Goal: Task Accomplishment & Management: Manage account settings

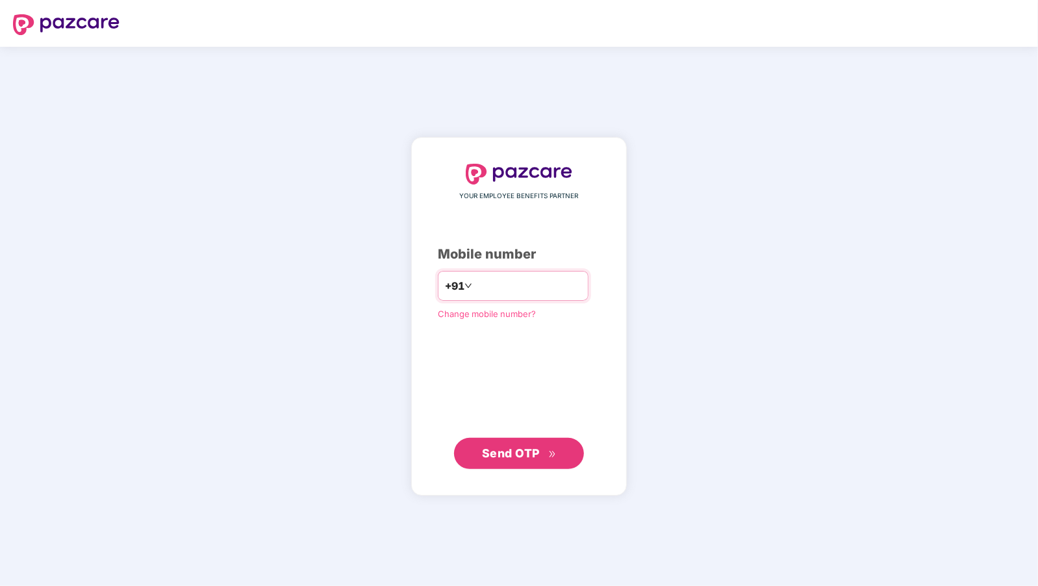
click at [497, 281] on input "number" at bounding box center [528, 285] width 106 height 21
type input "**********"
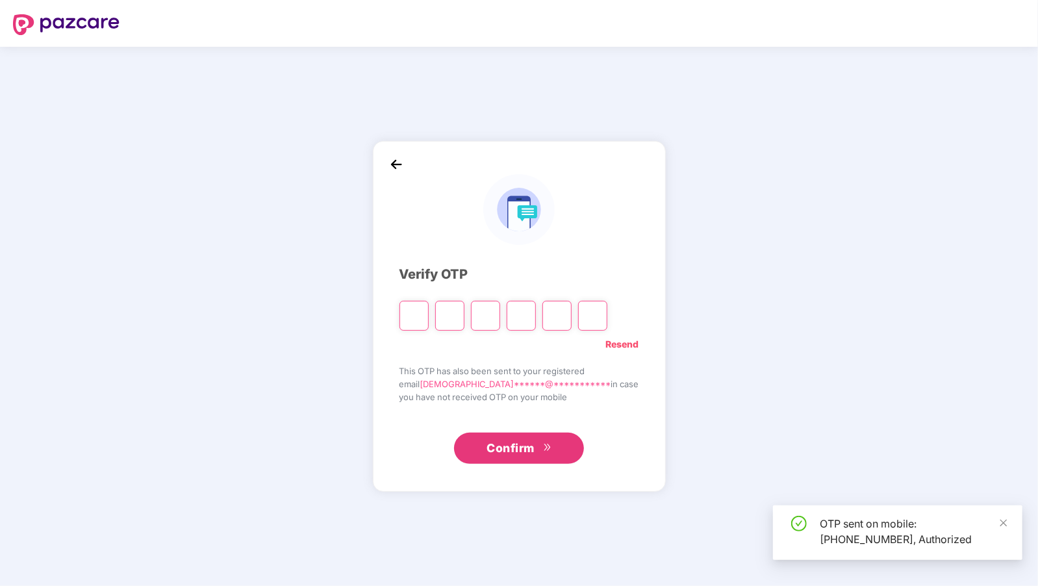
type input "*"
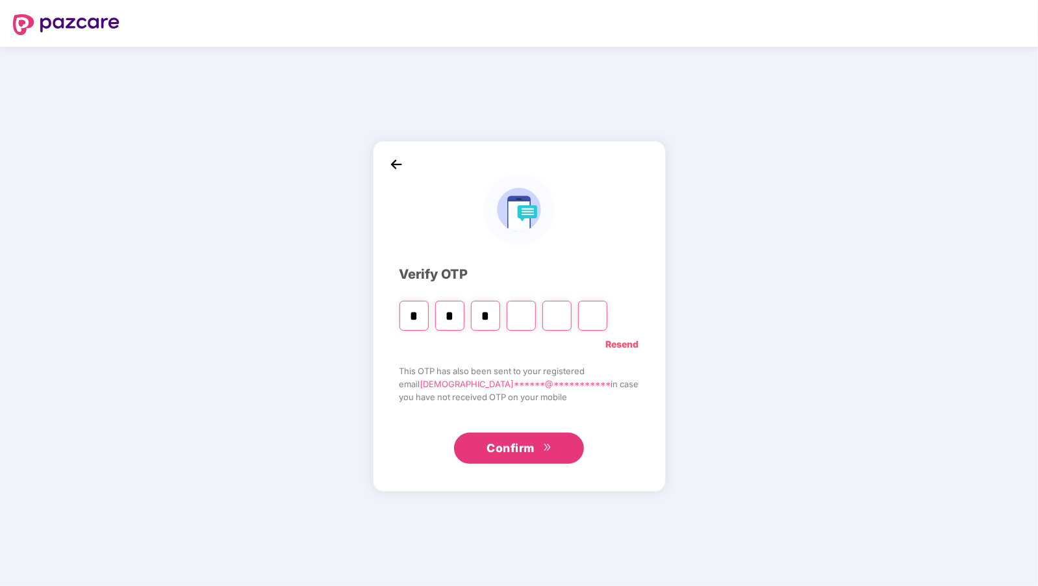
type input "*"
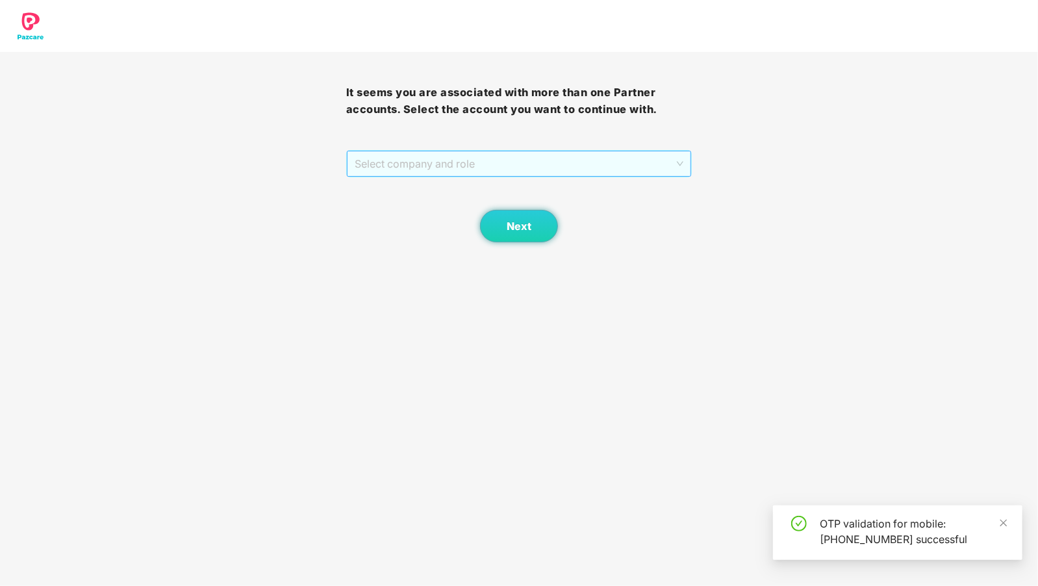
click at [523, 157] on span "Select company and role" at bounding box center [519, 163] width 329 height 25
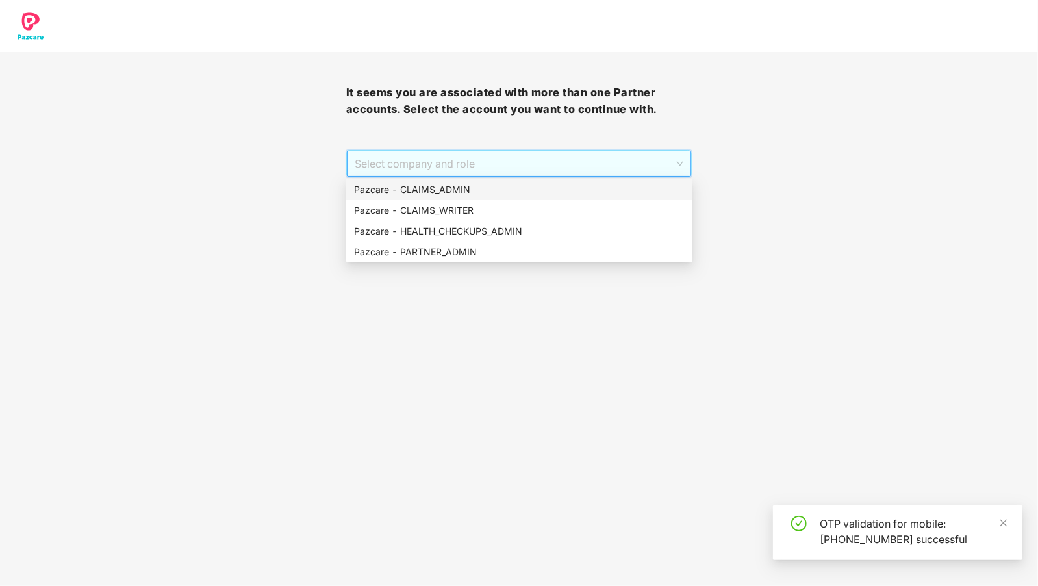
click at [487, 190] on div "Pazcare - CLAIMS_ADMIN" at bounding box center [519, 189] width 331 height 14
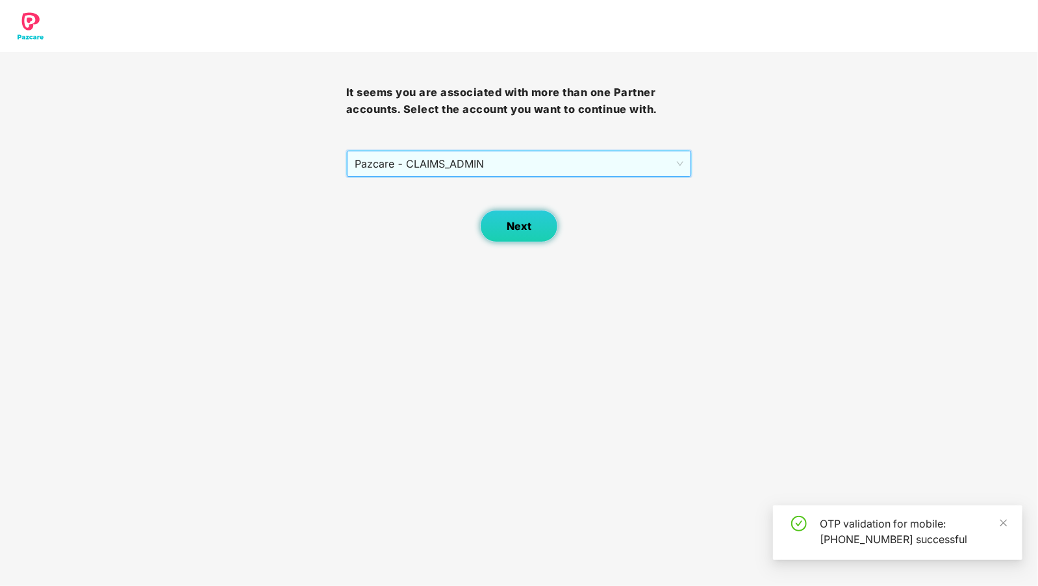
click at [507, 223] on span "Next" at bounding box center [518, 226] width 25 height 12
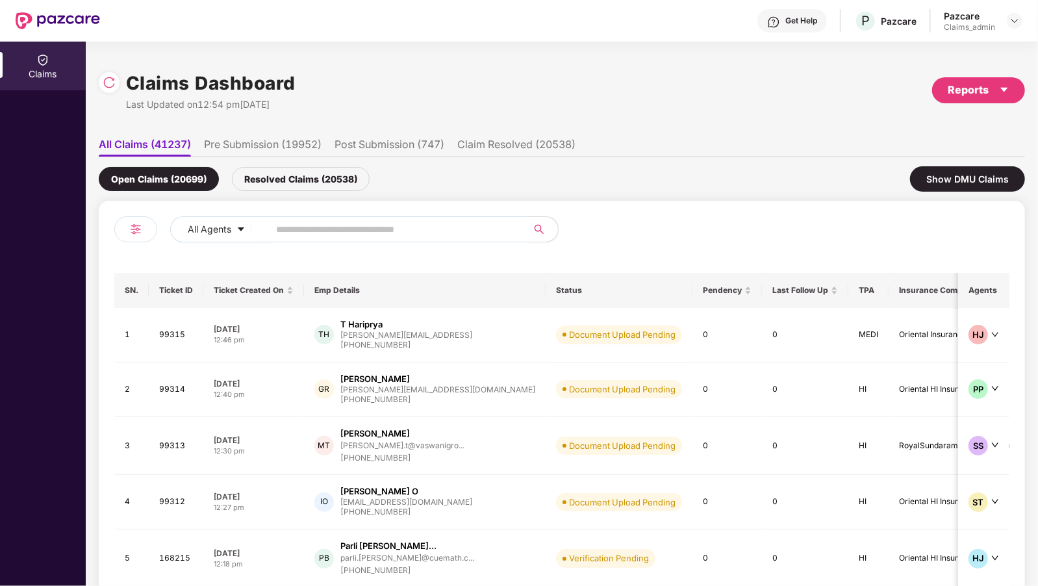
click at [964, 102] on div "Reports" at bounding box center [978, 90] width 93 height 26
click at [929, 123] on div "Claims Report" at bounding box center [898, 124] width 59 height 14
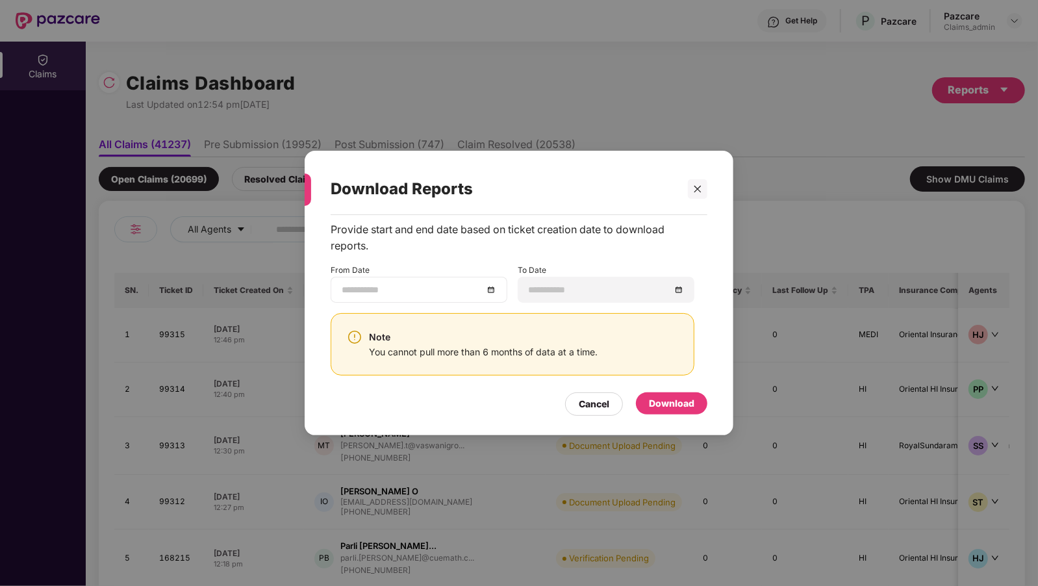
click at [476, 278] on div at bounding box center [419, 290] width 177 height 26
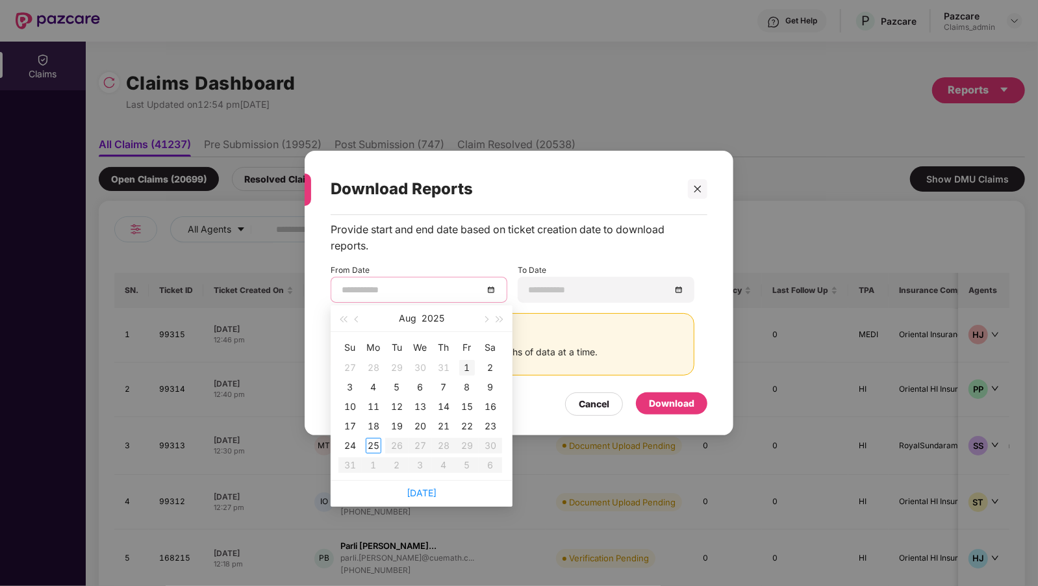
type input "**********"
click at [469, 370] on div "1" at bounding box center [467, 368] width 16 height 16
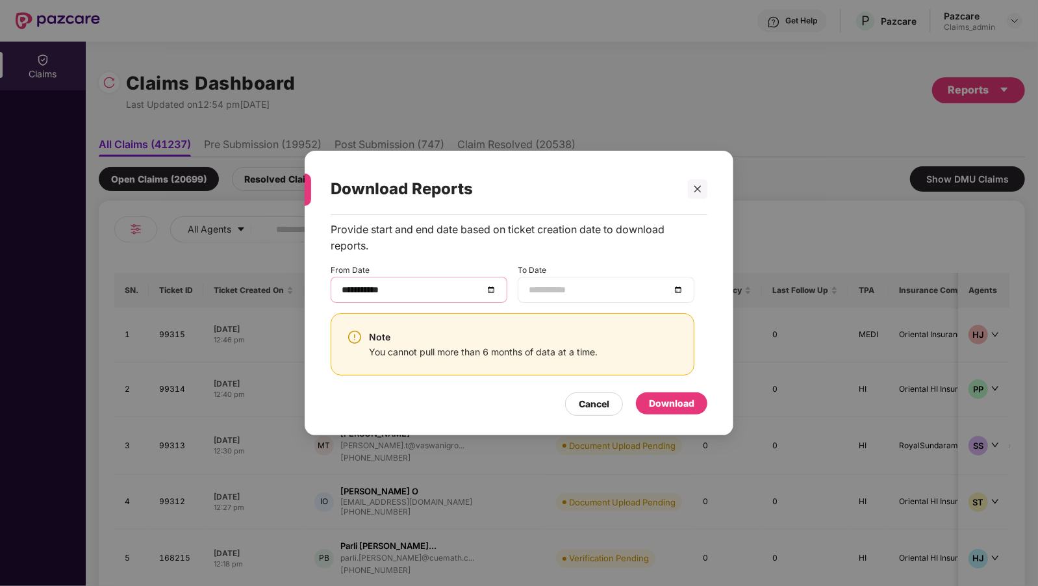
click at [635, 292] on input at bounding box center [600, 289] width 142 height 14
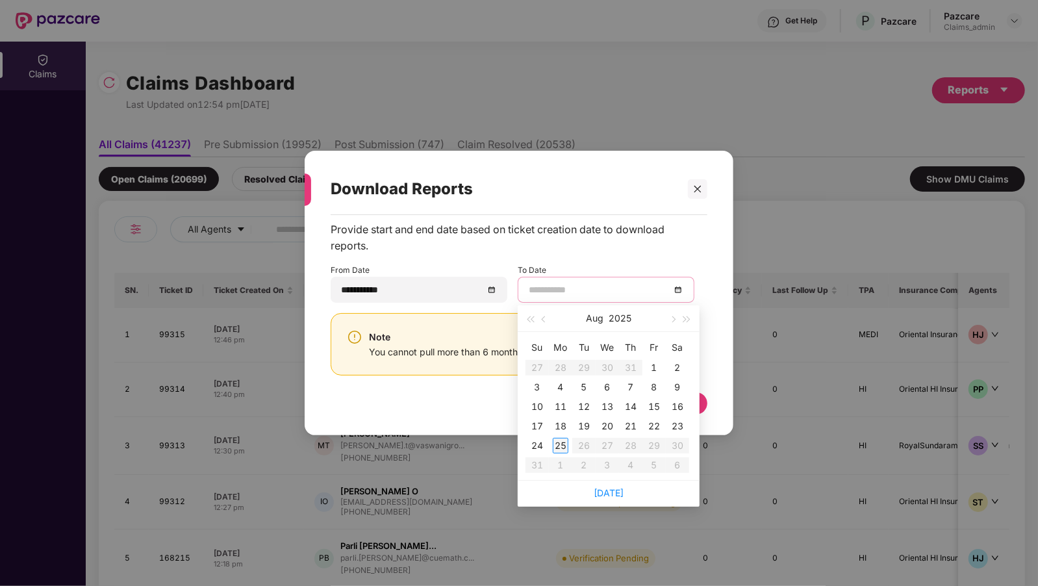
type input "**********"
click at [550, 448] on td "25" at bounding box center [560, 445] width 23 height 19
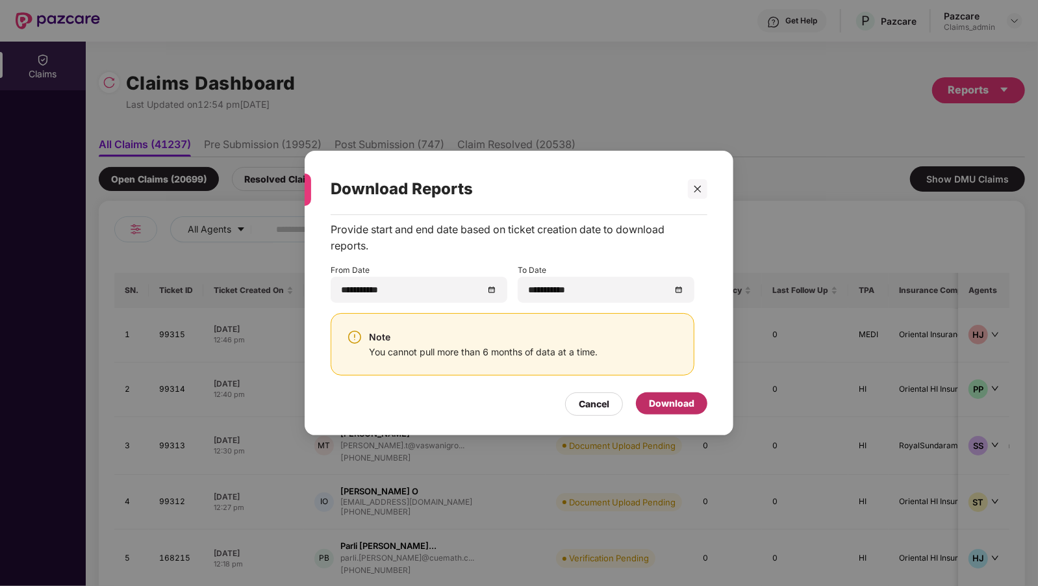
click at [681, 405] on div "Download" at bounding box center [671, 403] width 45 height 14
click at [688, 191] on div at bounding box center [697, 188] width 19 height 19
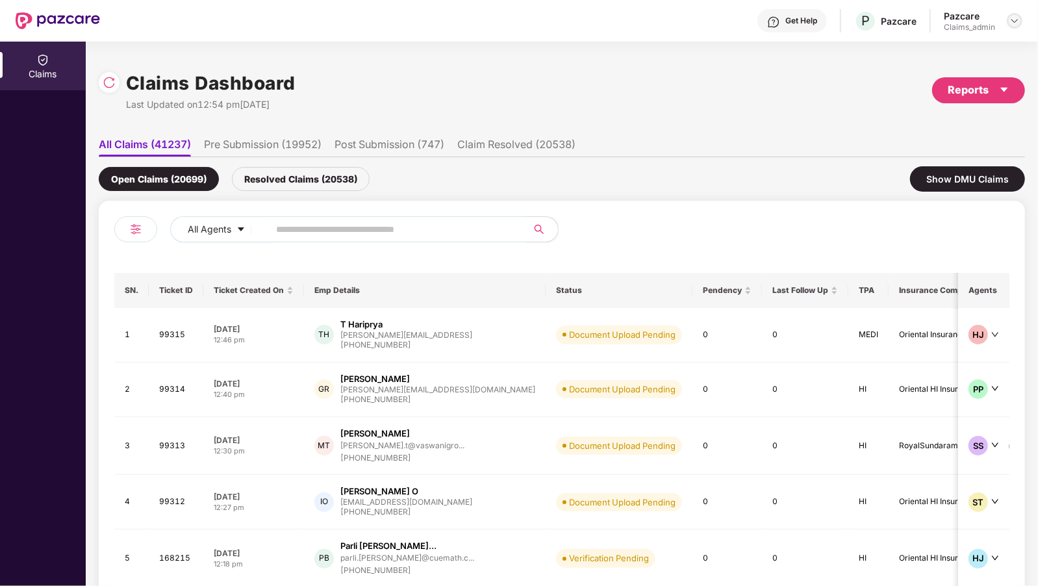
click at [1014, 19] on img at bounding box center [1014, 21] width 10 height 10
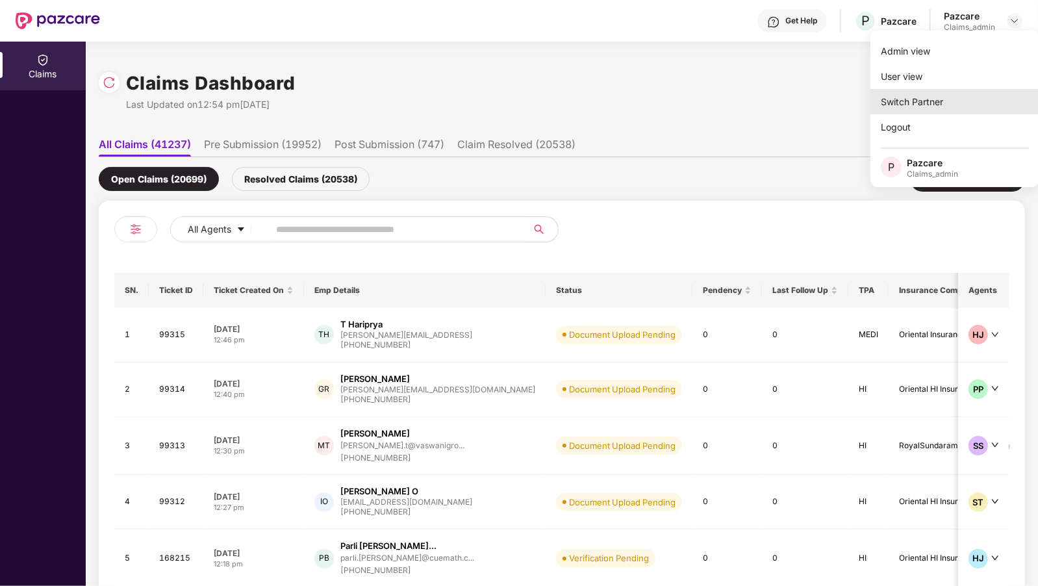
click at [890, 101] on div "Switch Partner" at bounding box center [954, 101] width 169 height 25
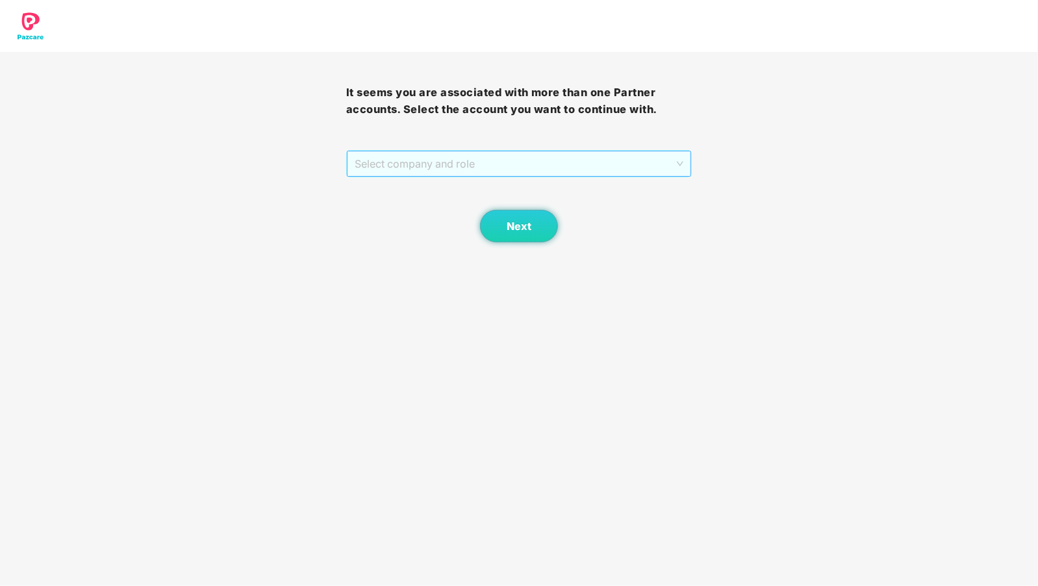
click at [529, 164] on span "Select company and role" at bounding box center [519, 163] width 329 height 25
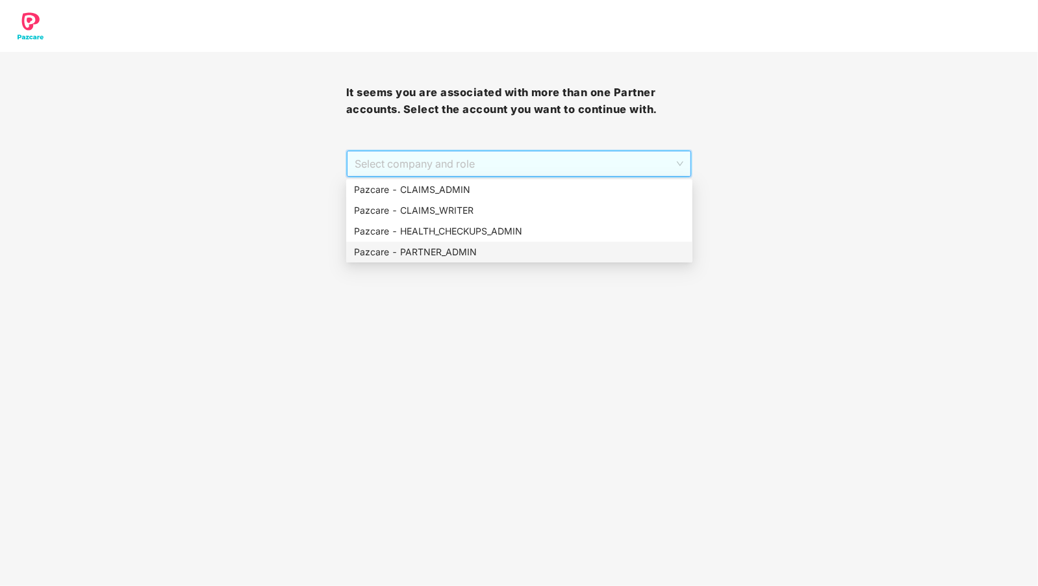
click at [460, 257] on div "Pazcare - PARTNER_ADMIN" at bounding box center [519, 252] width 331 height 14
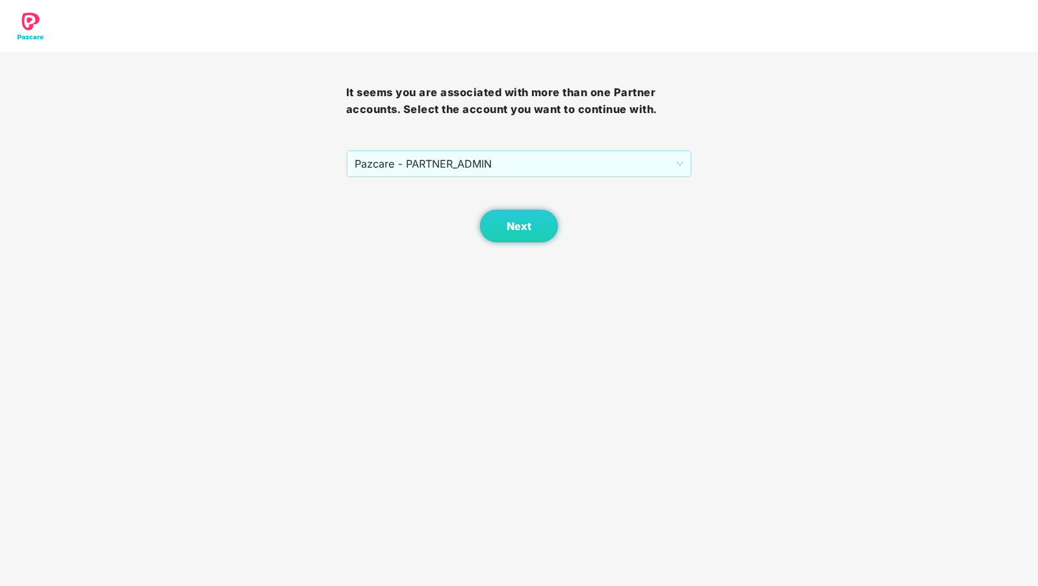
click at [565, 238] on div "Next" at bounding box center [519, 209] width 346 height 65
click at [496, 218] on button "Next" at bounding box center [519, 226] width 78 height 32
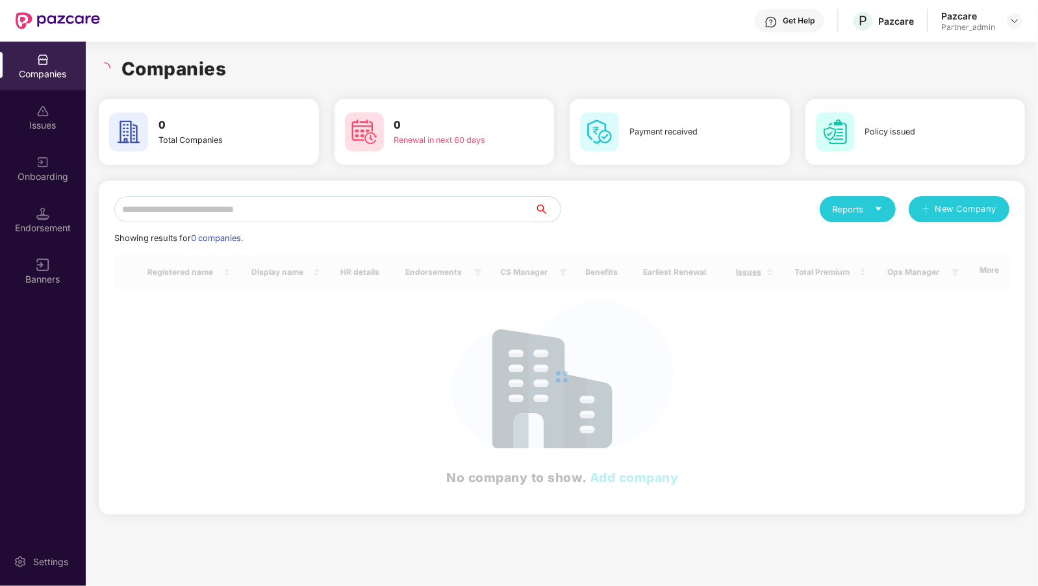
click at [451, 206] on input "text" at bounding box center [324, 209] width 420 height 26
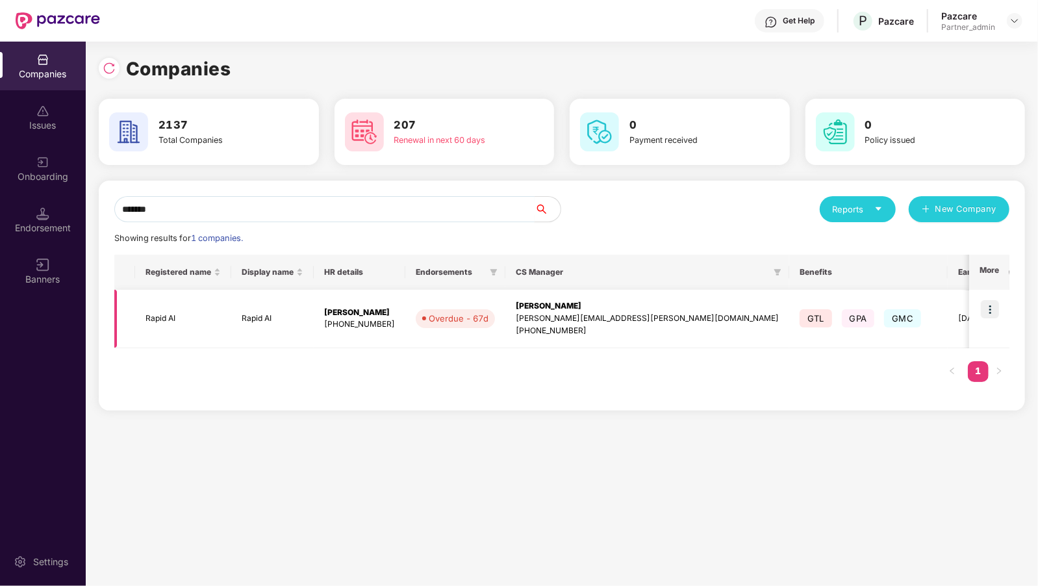
type input "*******"
click at [984, 305] on img at bounding box center [990, 309] width 18 height 18
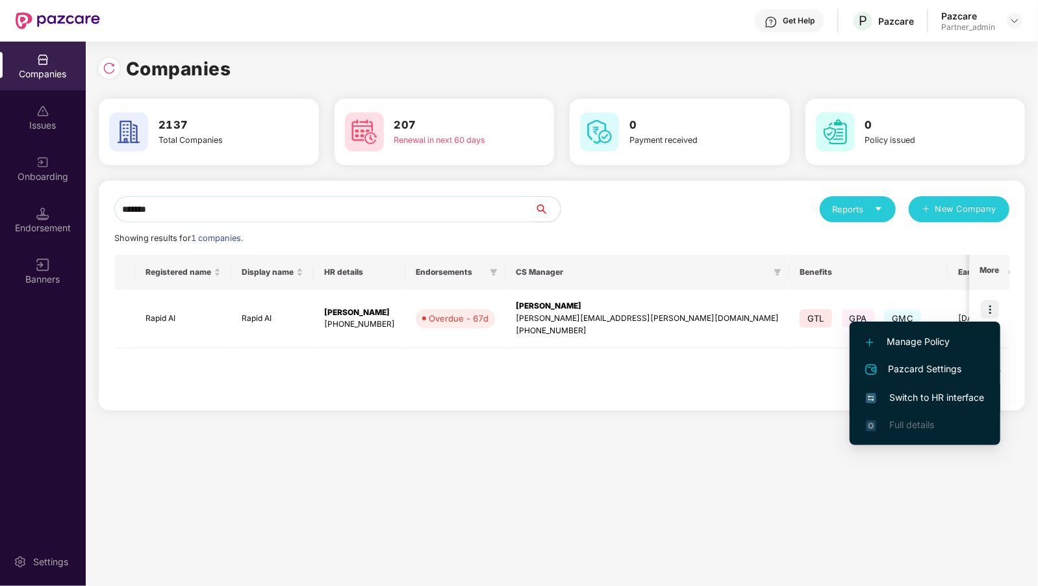
click at [926, 392] on span "Switch to HR interface" at bounding box center [925, 397] width 118 height 14
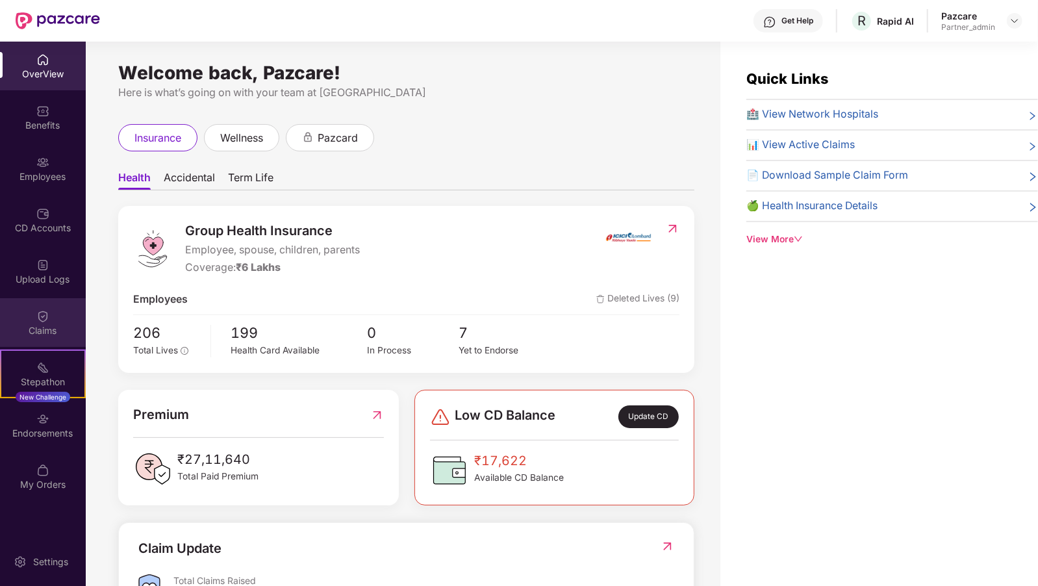
click at [61, 332] on div "Claims" at bounding box center [43, 330] width 86 height 13
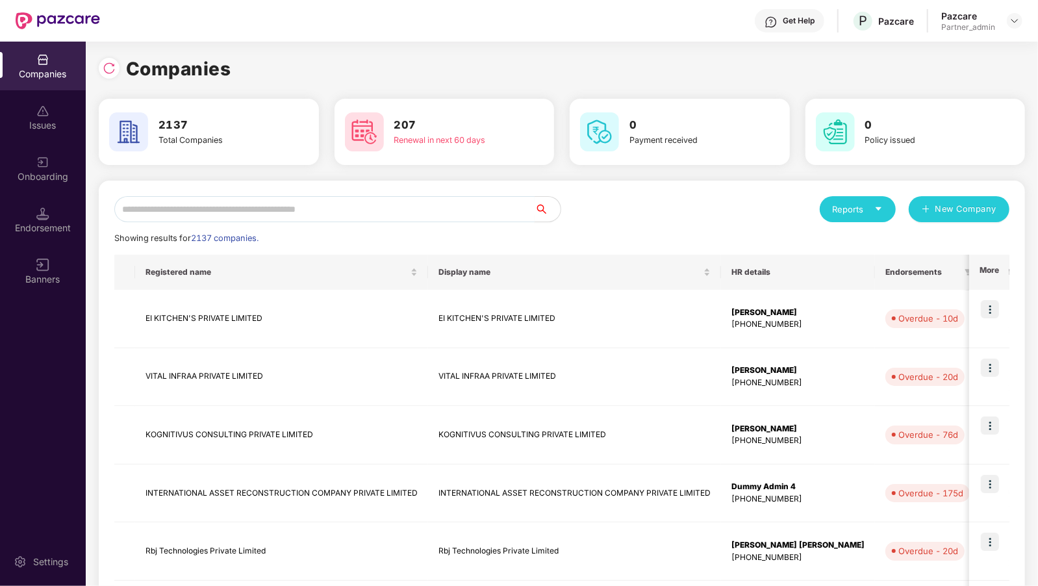
click at [205, 202] on input "text" at bounding box center [324, 209] width 420 height 26
paste input "**********"
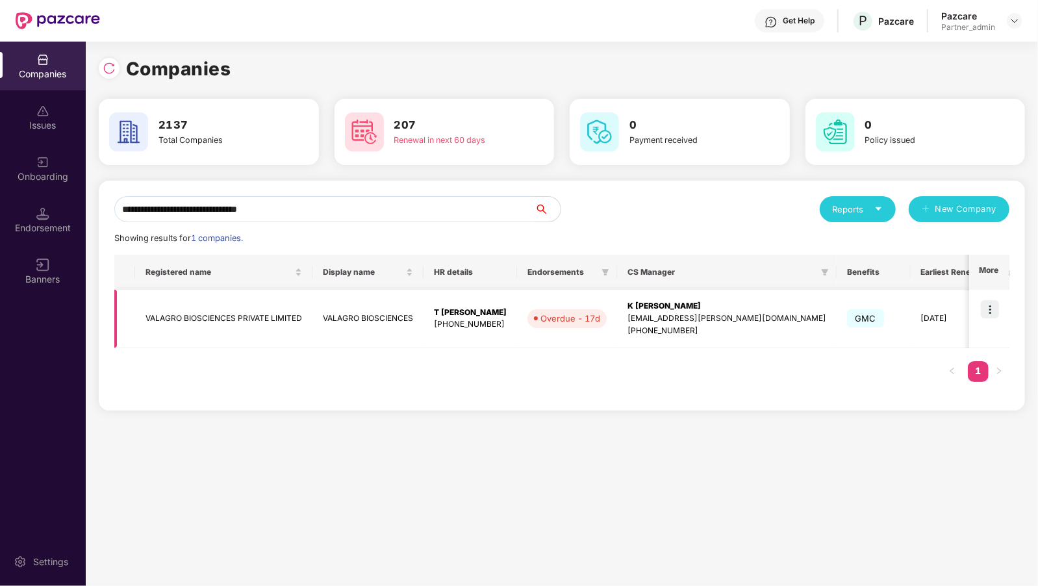
type input "**********"
click at [995, 314] on img at bounding box center [990, 309] width 18 height 18
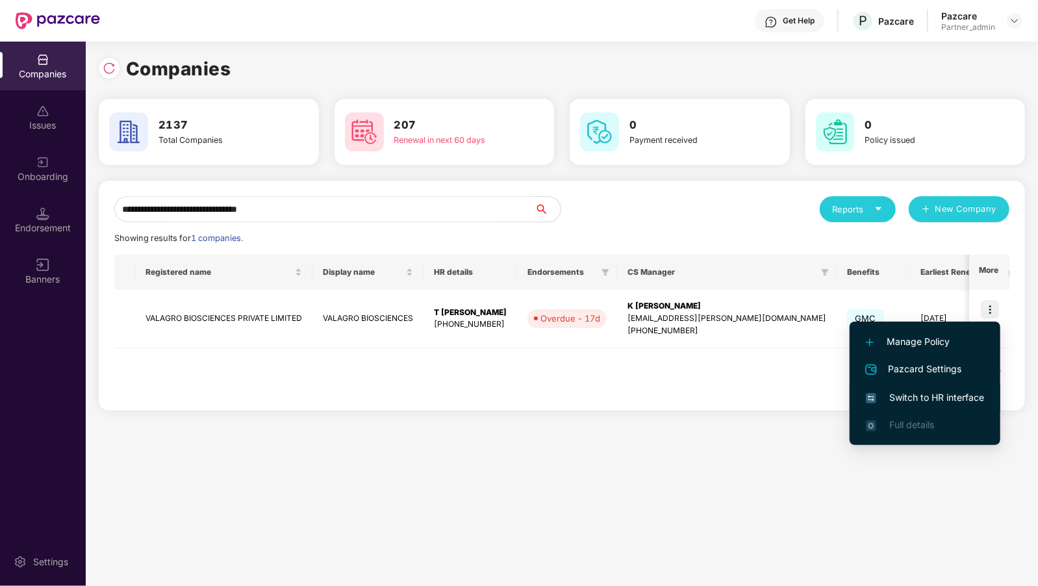
click at [910, 393] on span "Switch to HR interface" at bounding box center [925, 397] width 118 height 14
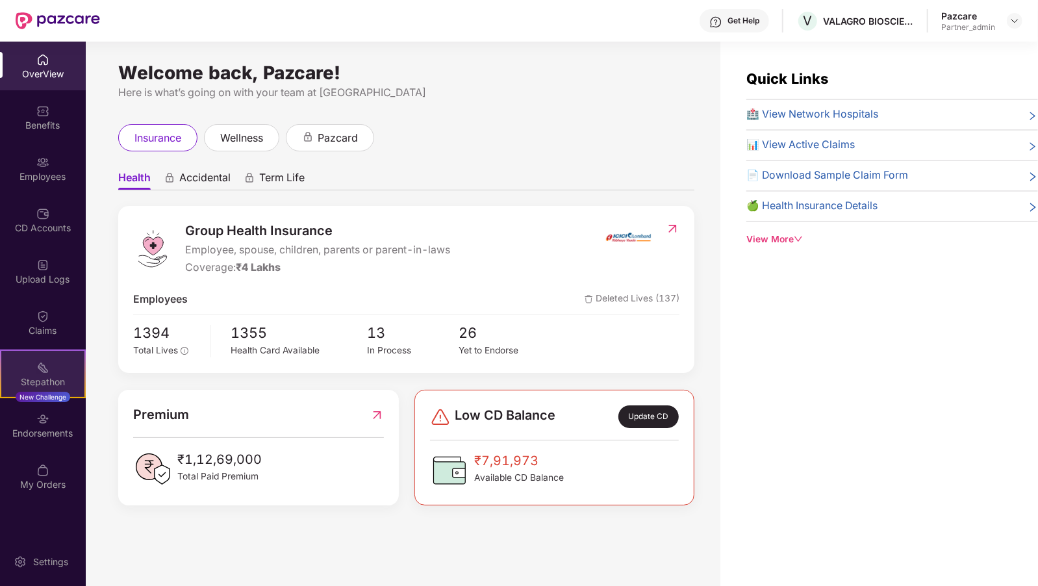
click at [52, 358] on div "Stepathon New Challenge" at bounding box center [43, 373] width 86 height 49
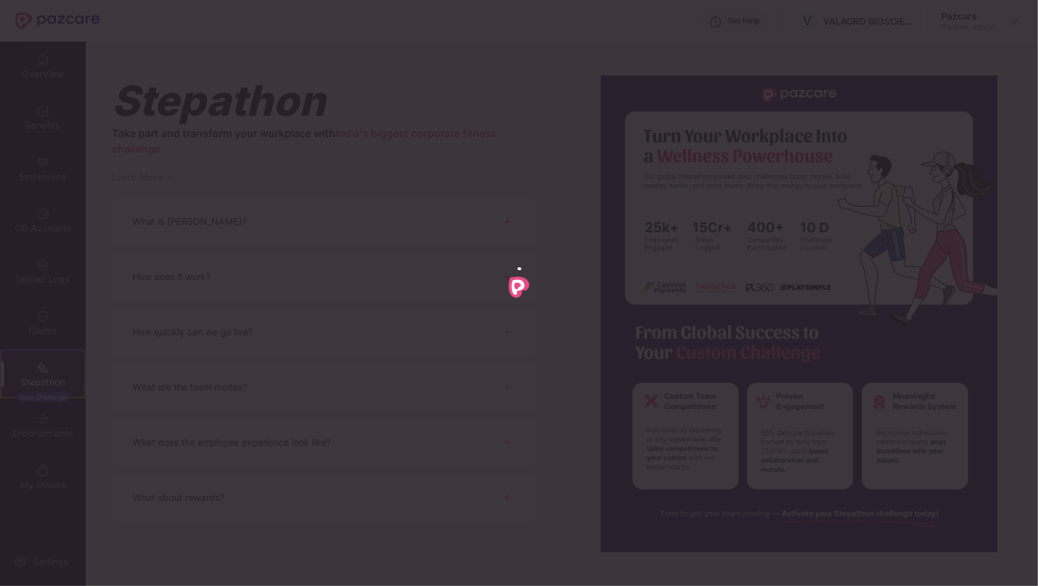
click at [51, 322] on div at bounding box center [519, 293] width 1038 height 586
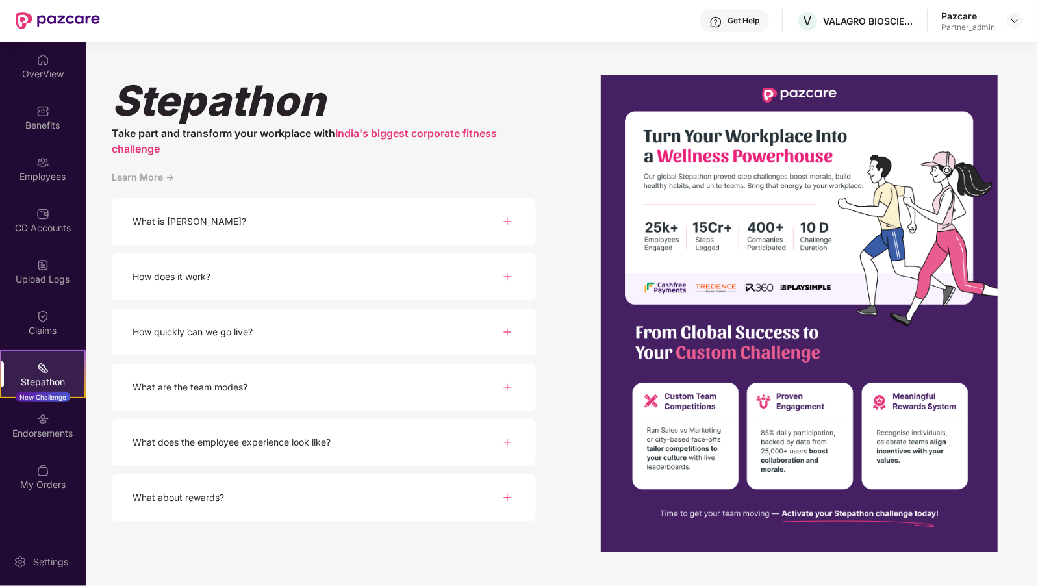
click at [51, 322] on div "Claims" at bounding box center [43, 322] width 86 height 49
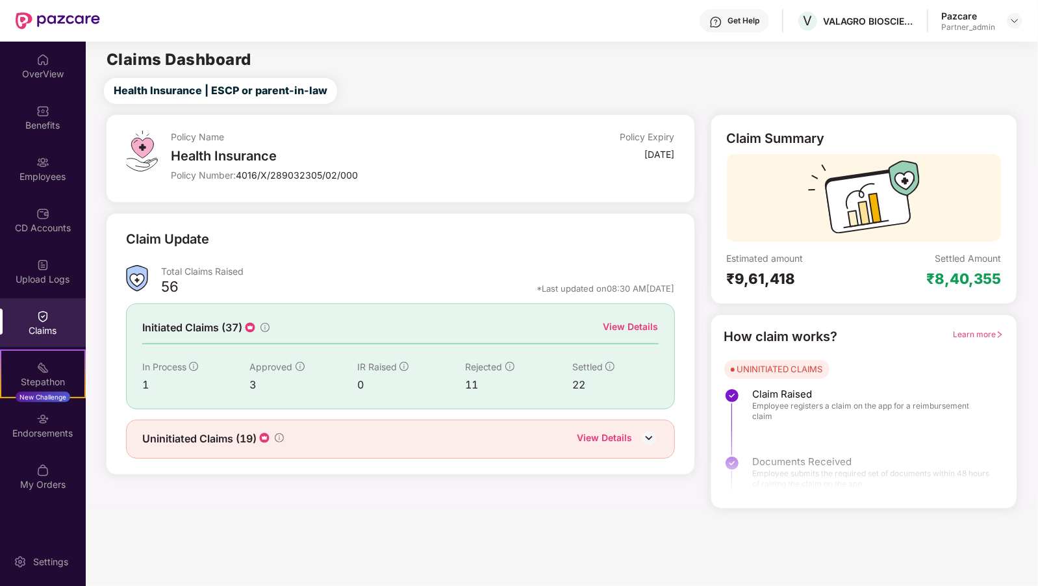
click at [627, 440] on div "View Details" at bounding box center [604, 439] width 55 height 17
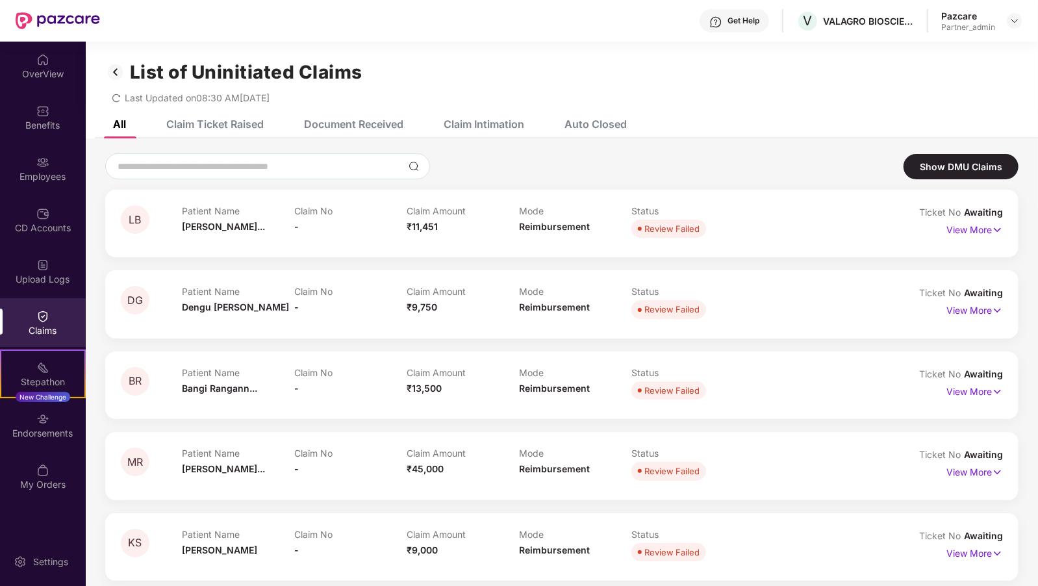
click at [121, 71] on img at bounding box center [115, 72] width 21 height 22
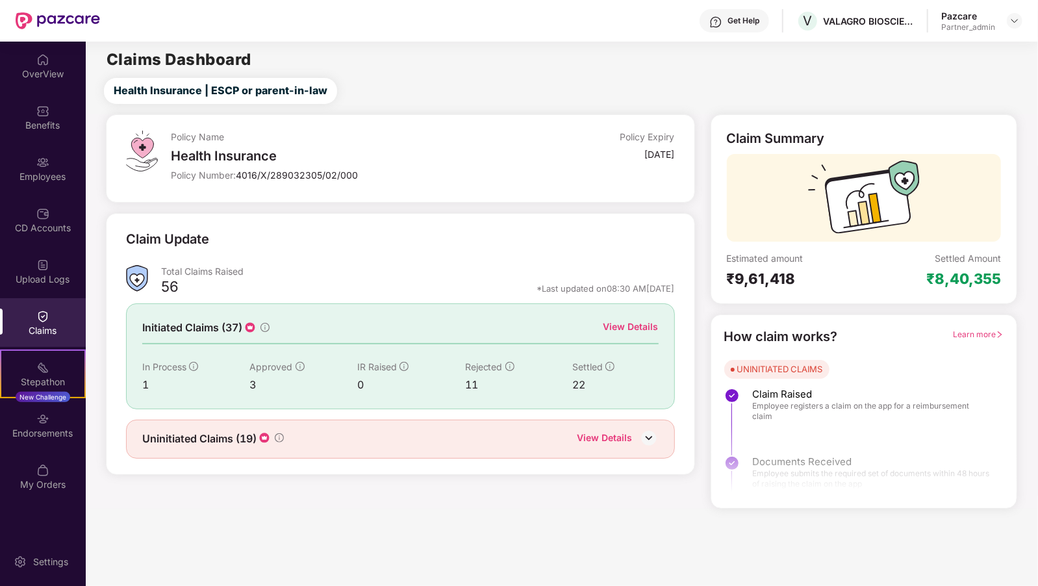
click at [631, 321] on div "View Details" at bounding box center [630, 326] width 55 height 14
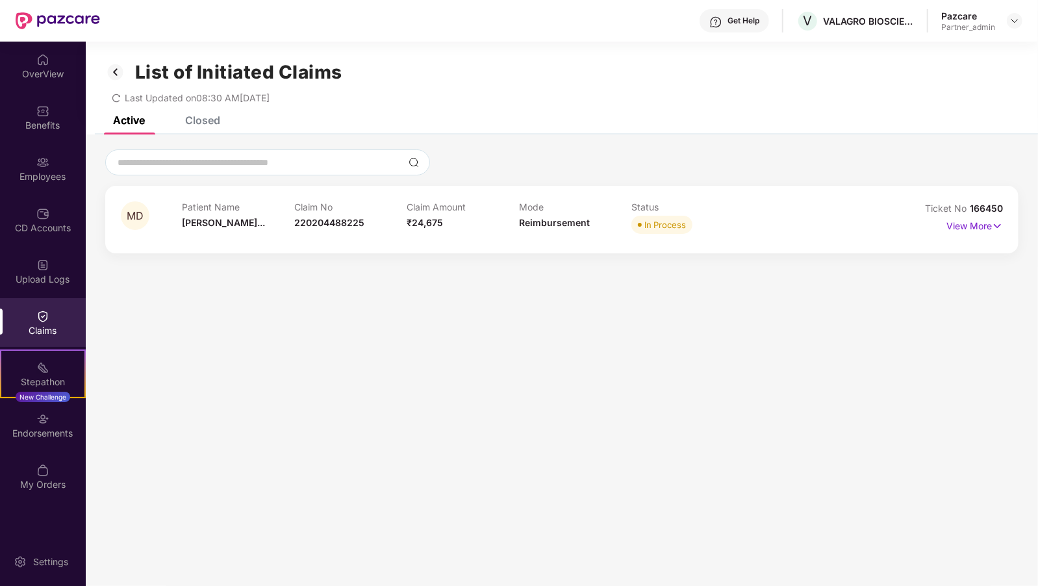
click at [119, 73] on img at bounding box center [115, 72] width 21 height 22
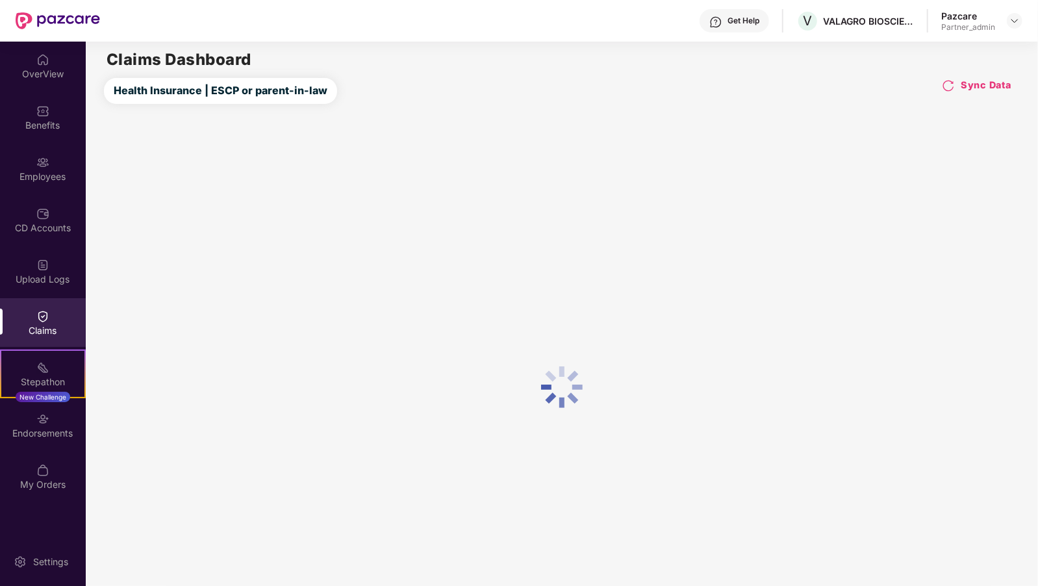
click at [36, 316] on img at bounding box center [42, 316] width 13 height 13
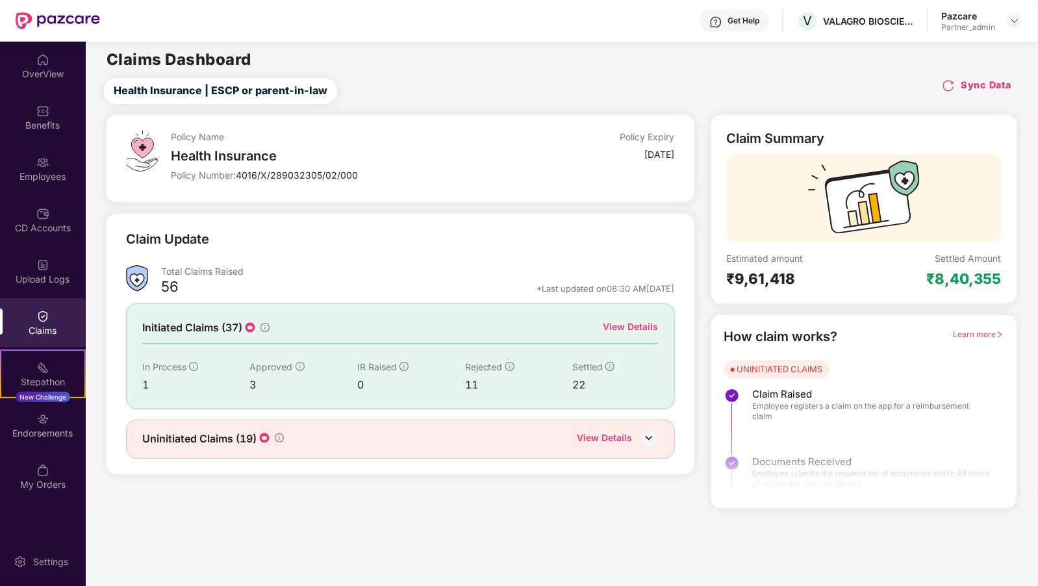
click at [995, 88] on h4 "Sync Data" at bounding box center [986, 85] width 51 height 13
click at [946, 86] on img at bounding box center [948, 85] width 13 height 13
click at [808, 28] on span "V" at bounding box center [807, 21] width 9 height 16
click at [23, 132] on div "Benefits" at bounding box center [43, 117] width 86 height 49
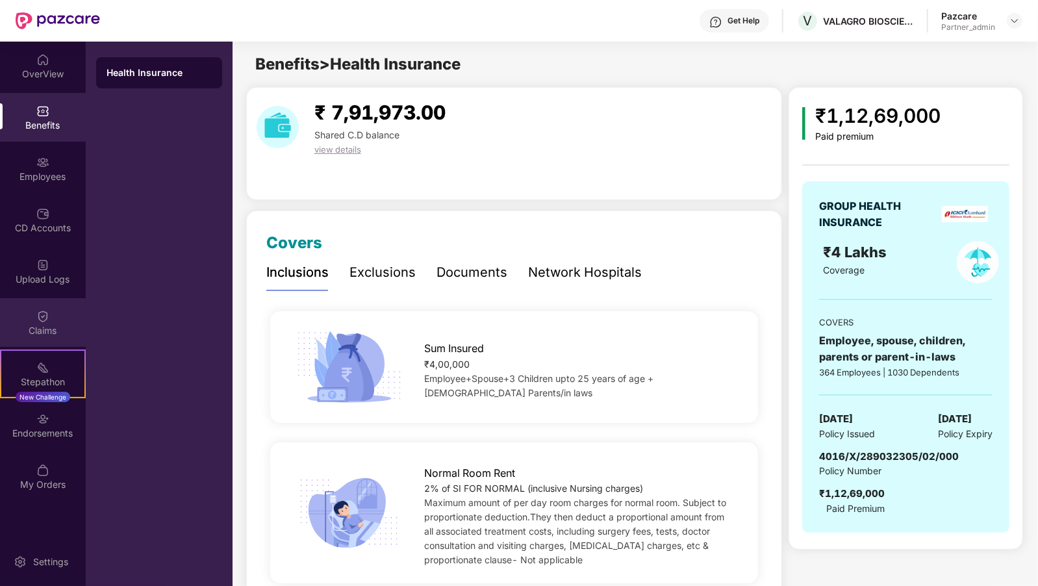
click at [19, 316] on div "Claims" at bounding box center [43, 322] width 86 height 49
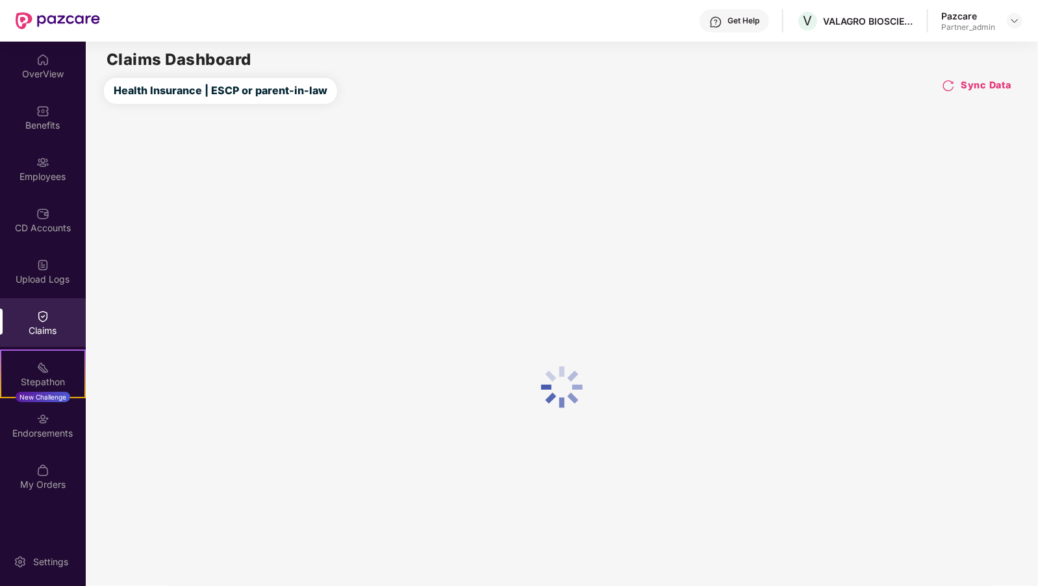
click at [945, 86] on img at bounding box center [948, 85] width 13 height 13
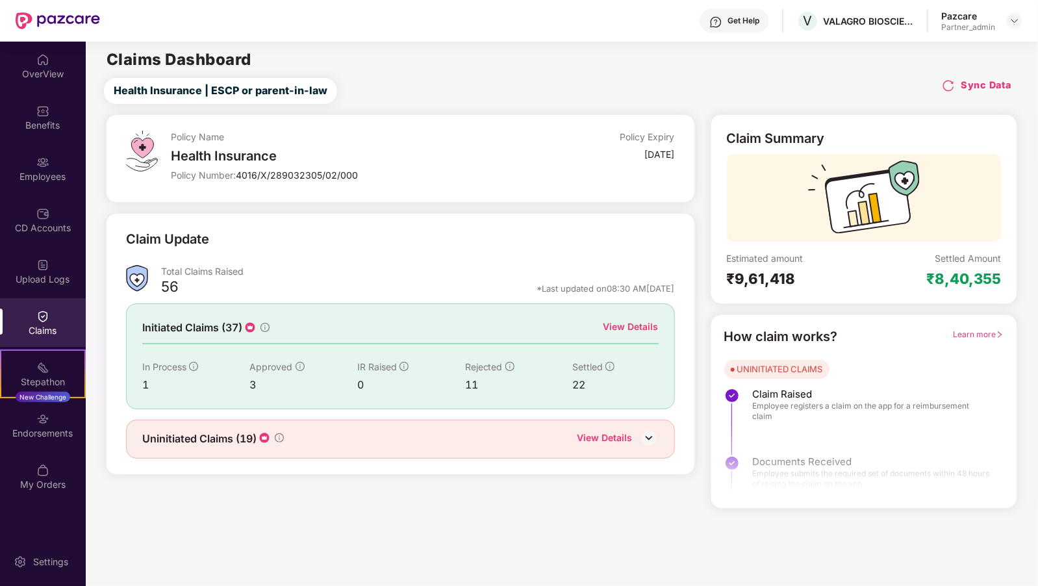
click at [824, 38] on div "Get Help V VALAGRO BIOSCIENCES Pazcare Partner_admin" at bounding box center [561, 21] width 922 height 42
click at [837, 24] on div "VALAGRO BIOSCIENCES" at bounding box center [868, 21] width 91 height 12
copy div "VALAGRO BIOSCIENCES"
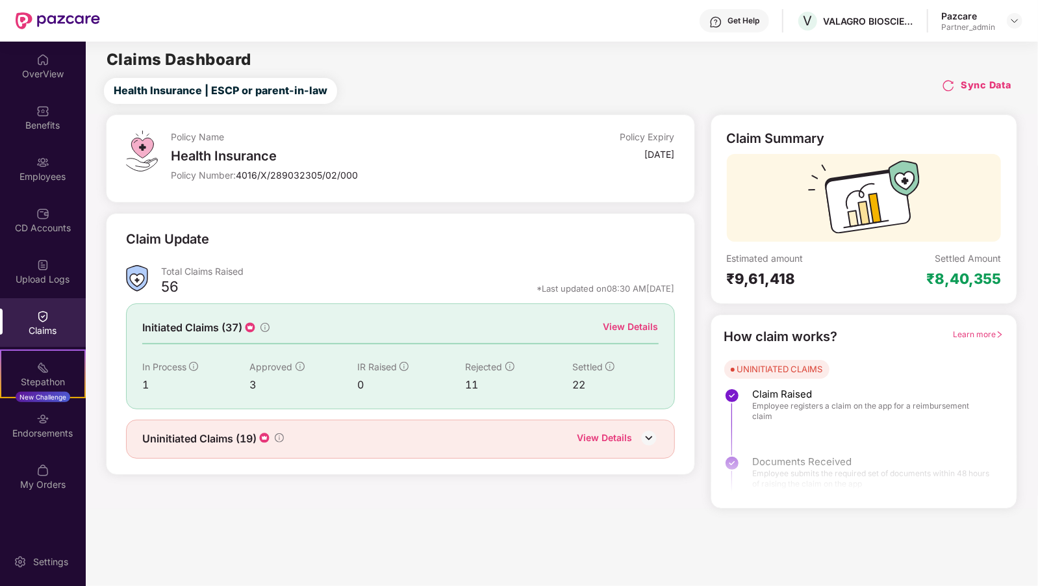
click at [984, 83] on h4 "Sync Data" at bounding box center [986, 85] width 51 height 13
click at [953, 83] on img at bounding box center [948, 85] width 13 height 13
click at [651, 434] on img at bounding box center [648, 437] width 19 height 19
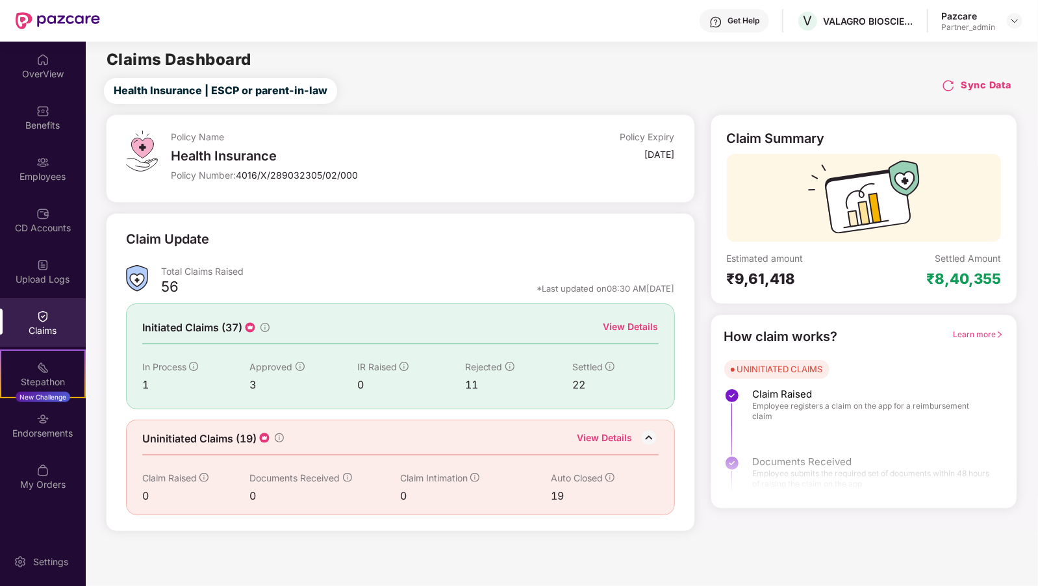
click at [44, 310] on img at bounding box center [42, 316] width 13 height 13
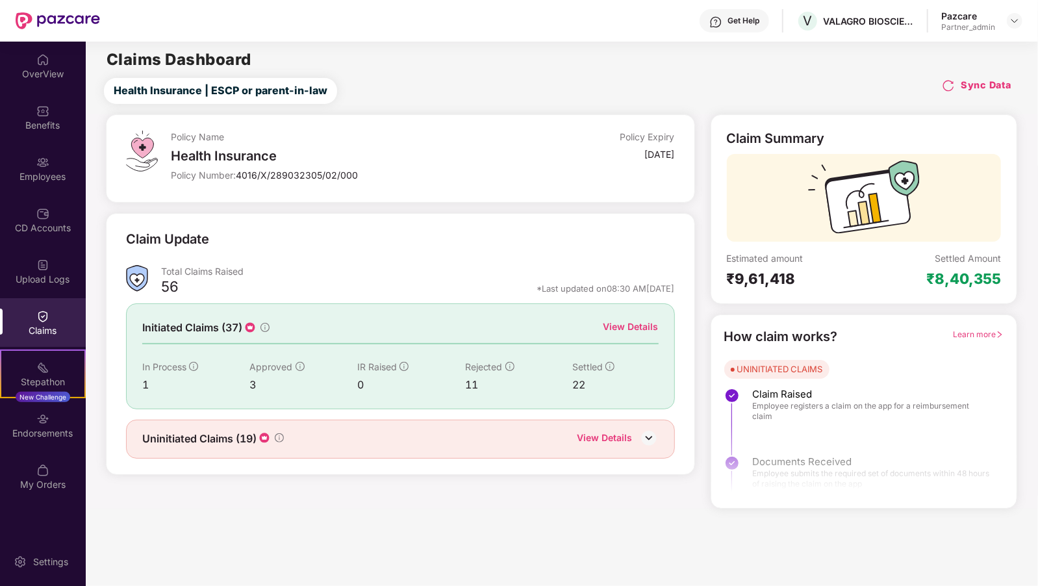
click at [21, 330] on div "Claims" at bounding box center [43, 330] width 86 height 13
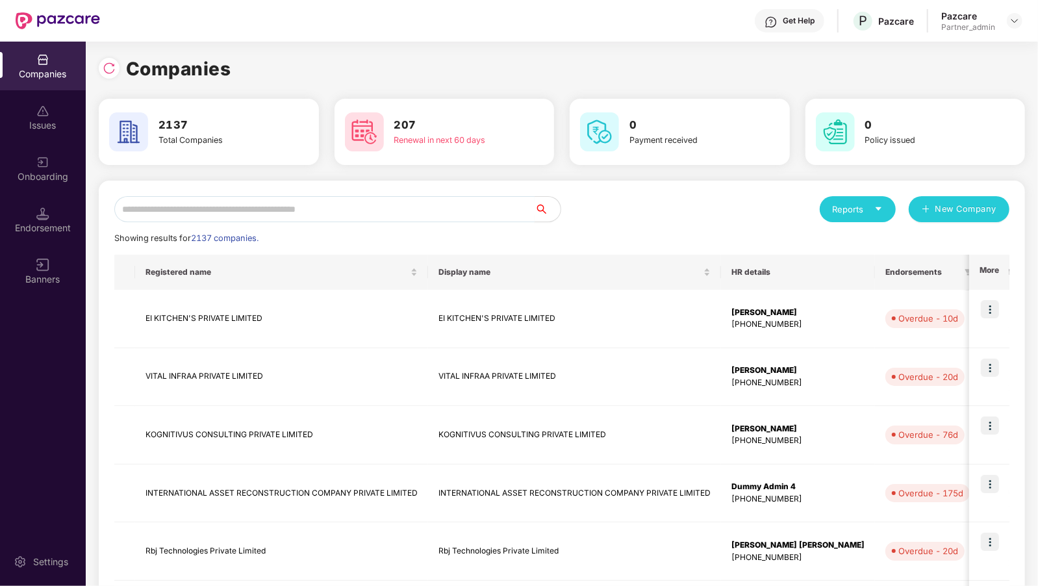
click at [234, 218] on input "text" at bounding box center [324, 209] width 420 height 26
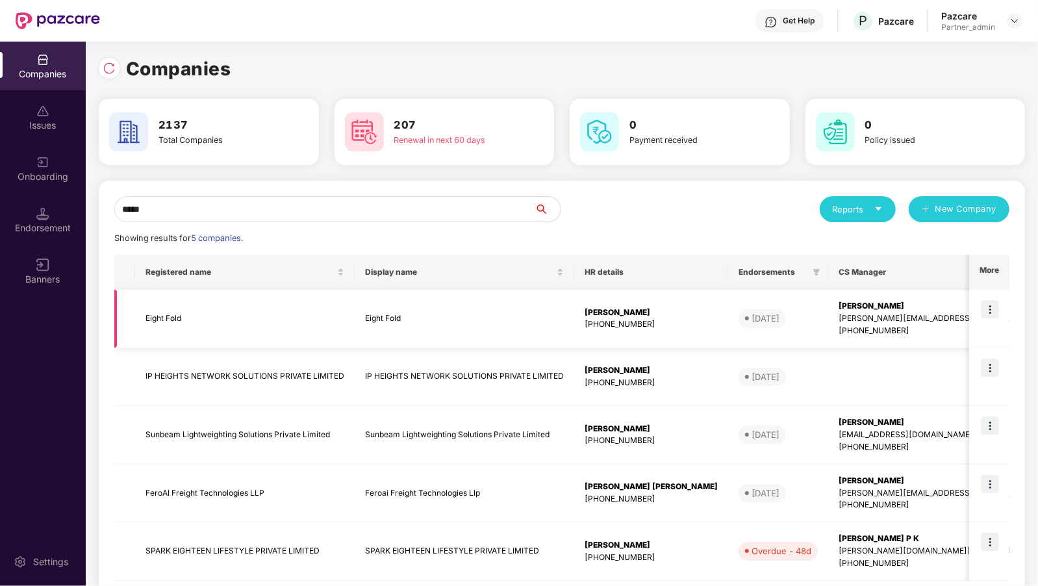
type input "*****"
click at [993, 307] on img at bounding box center [990, 309] width 18 height 18
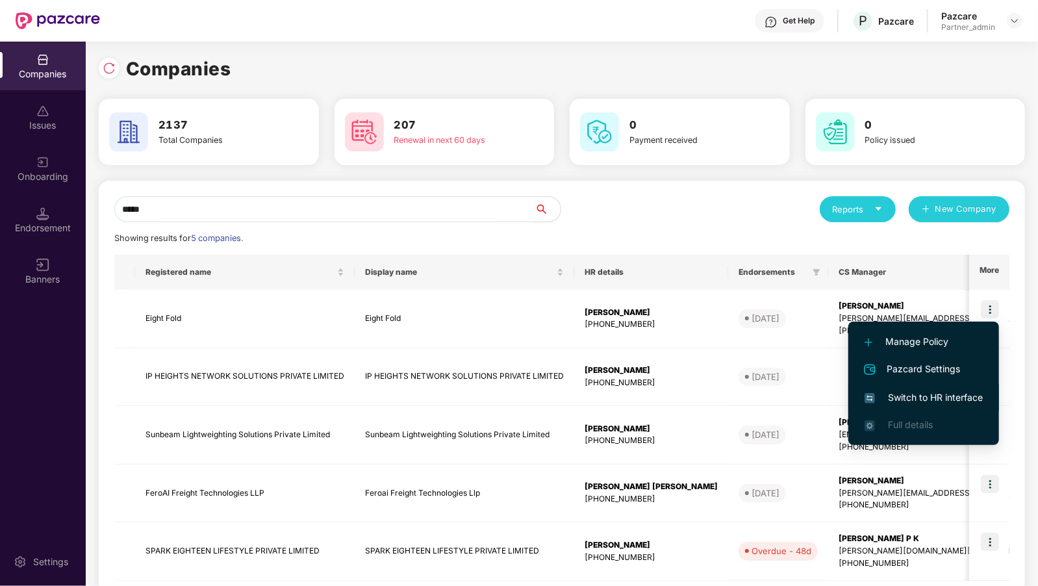
click at [925, 395] on span "Switch to HR interface" at bounding box center [923, 397] width 118 height 14
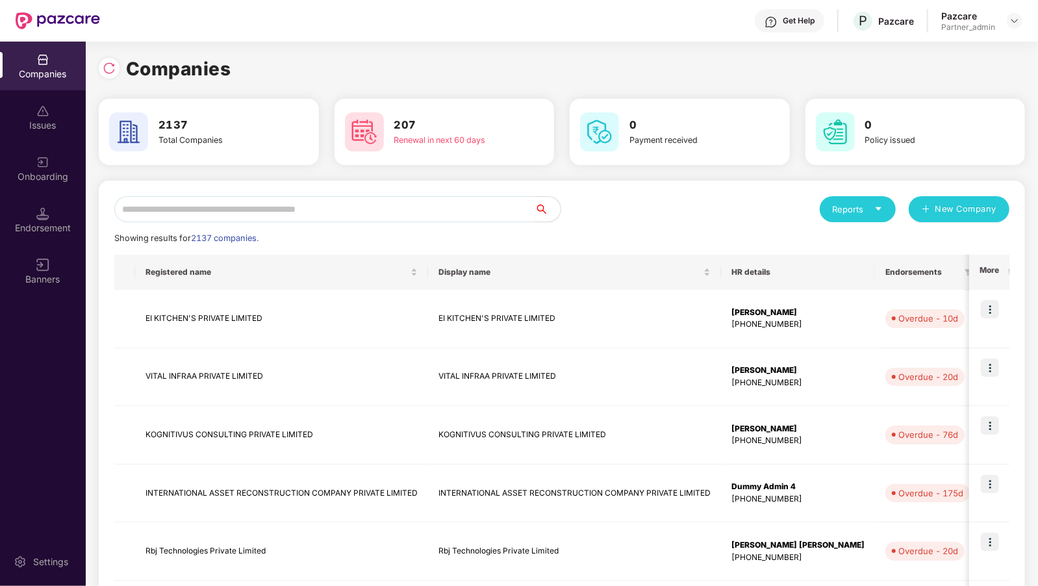
click at [194, 197] on input "text" at bounding box center [324, 209] width 420 height 26
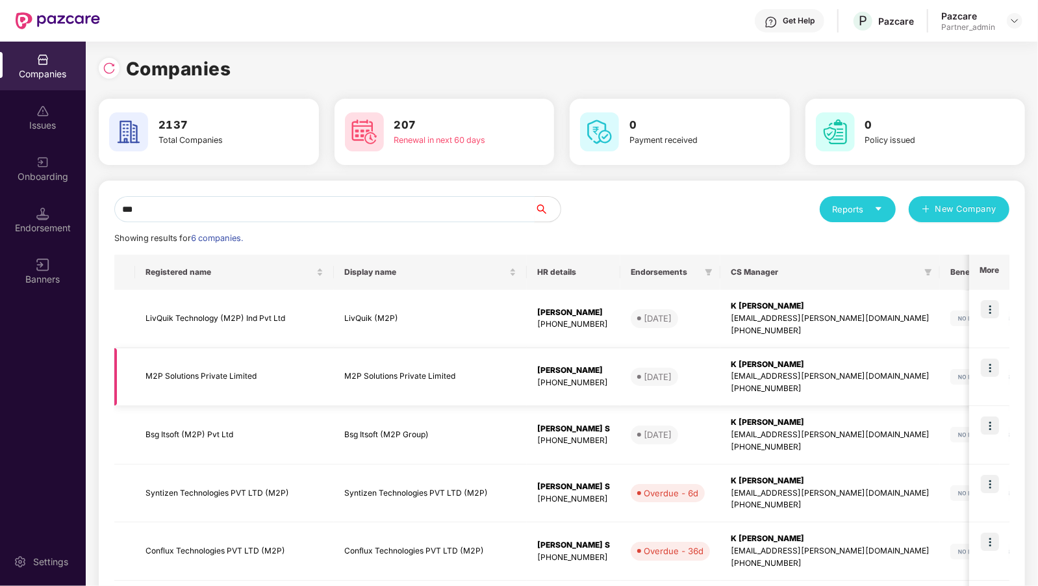
scroll to position [123, 0]
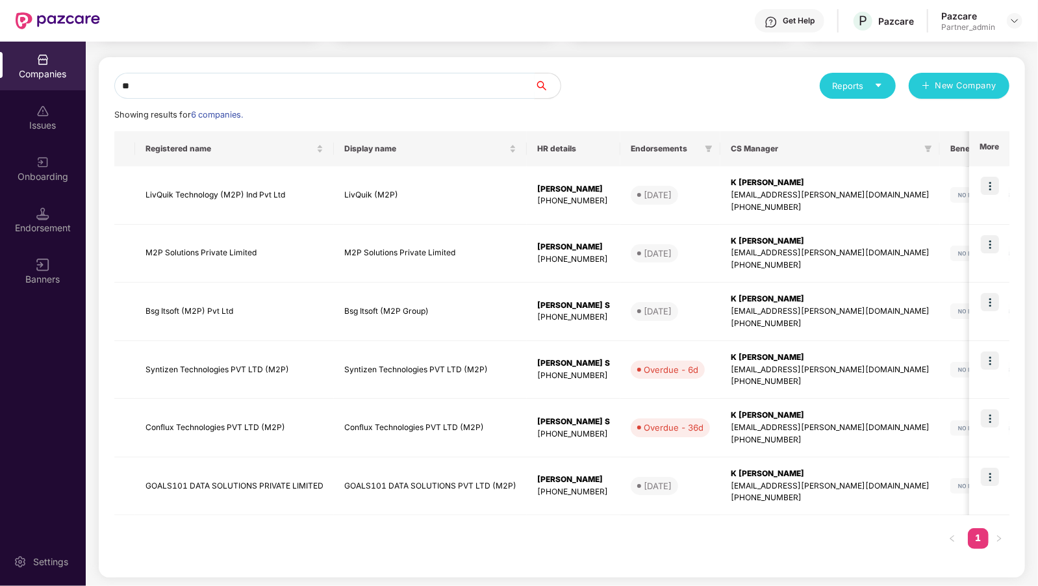
type input "*"
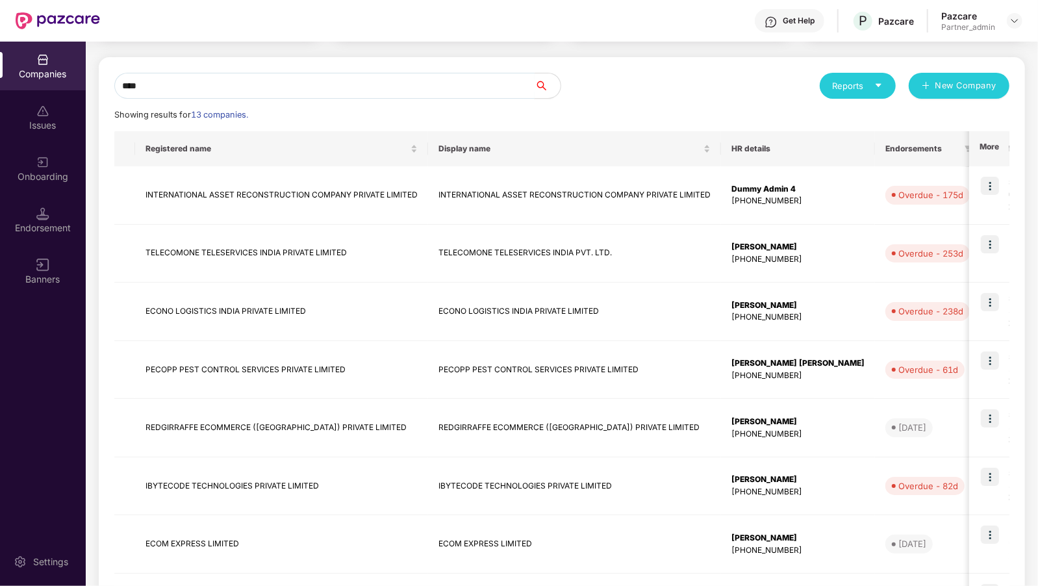
scroll to position [8, 0]
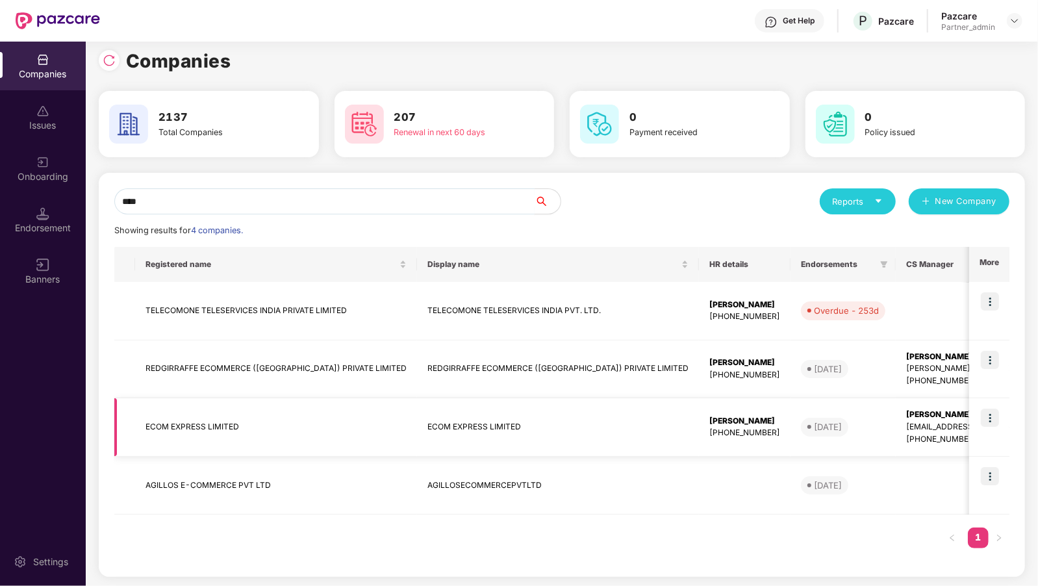
type input "****"
click at [995, 421] on img at bounding box center [990, 417] width 18 height 18
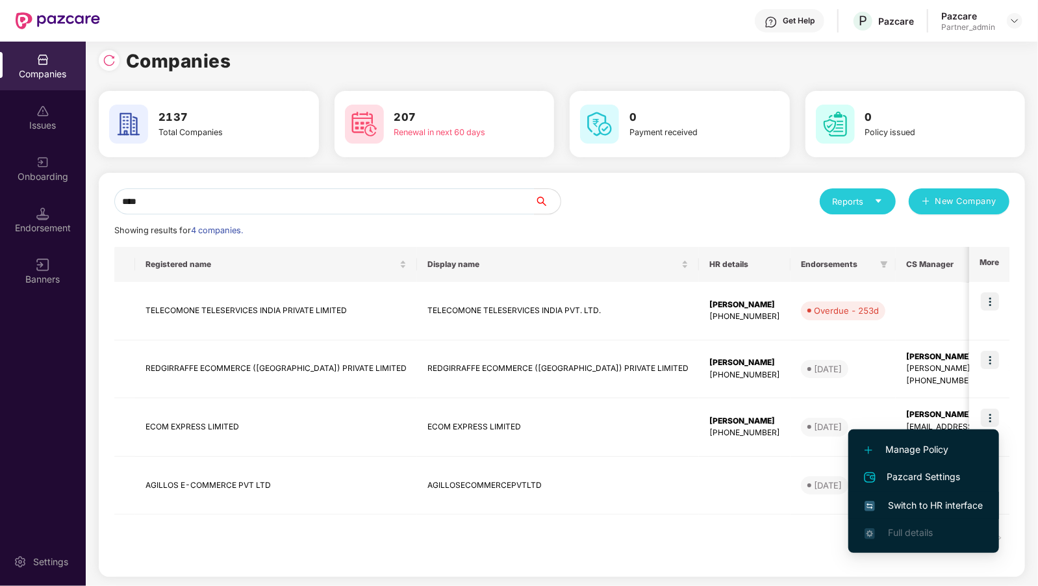
click at [905, 502] on span "Switch to HR interface" at bounding box center [923, 505] width 118 height 14
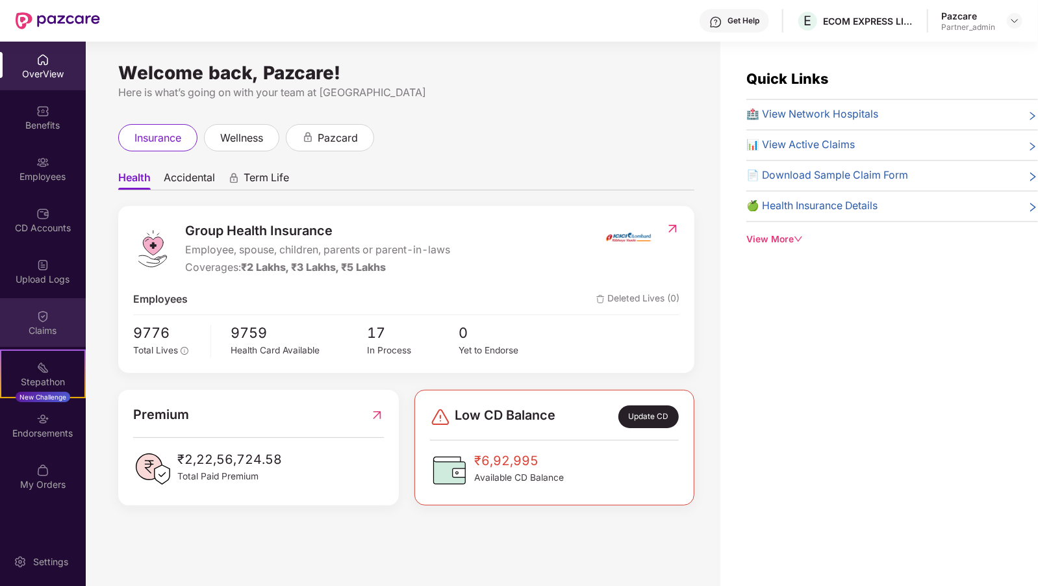
click at [7, 336] on div "Claims" at bounding box center [43, 330] width 86 height 13
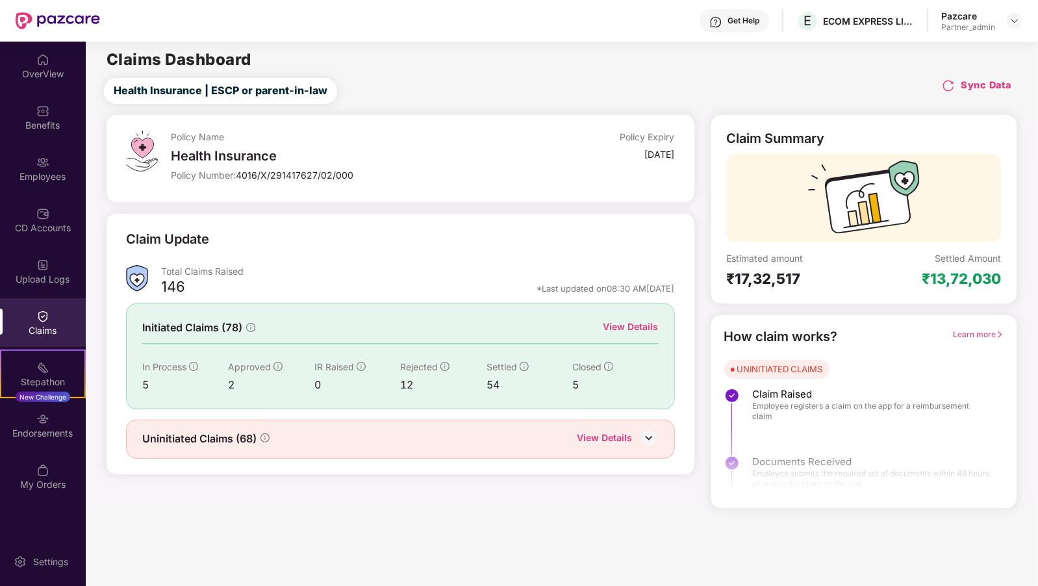
click at [952, 89] on img at bounding box center [948, 85] width 13 height 13
